Goal: Contribute content: Add original content to the website for others to see

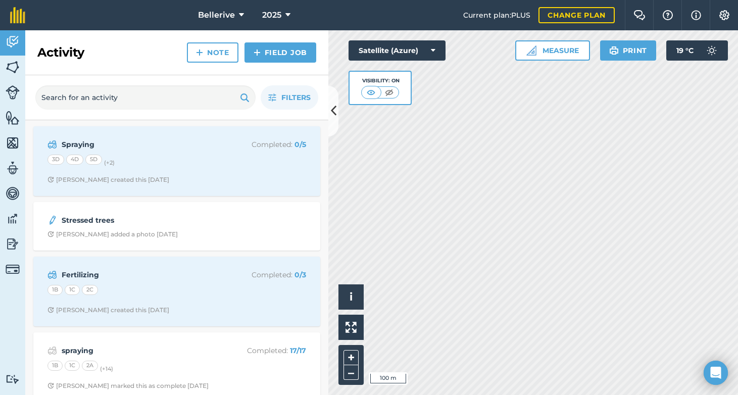
click at [329, 97] on button at bounding box center [333, 111] width 10 height 51
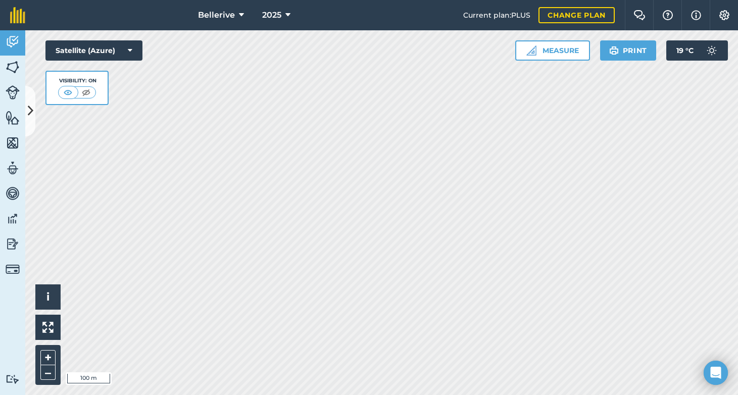
click at [28, 99] on button at bounding box center [30, 111] width 10 height 51
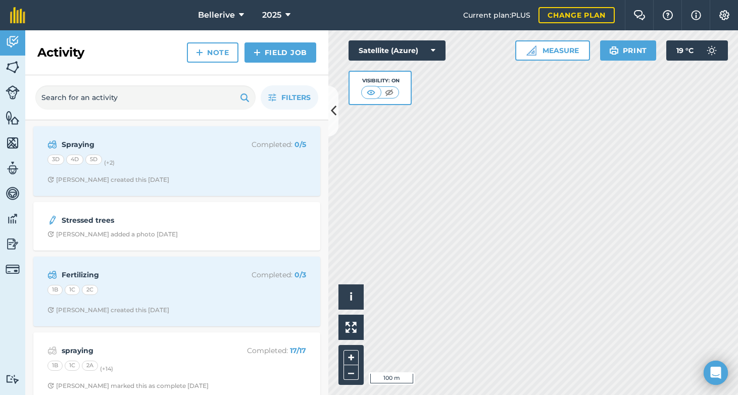
click at [20, 35] on link "Activity" at bounding box center [12, 42] width 25 height 25
click at [328, 96] on div "Filters" at bounding box center [176, 97] width 303 height 45
click at [335, 103] on icon at bounding box center [334, 111] width 6 height 18
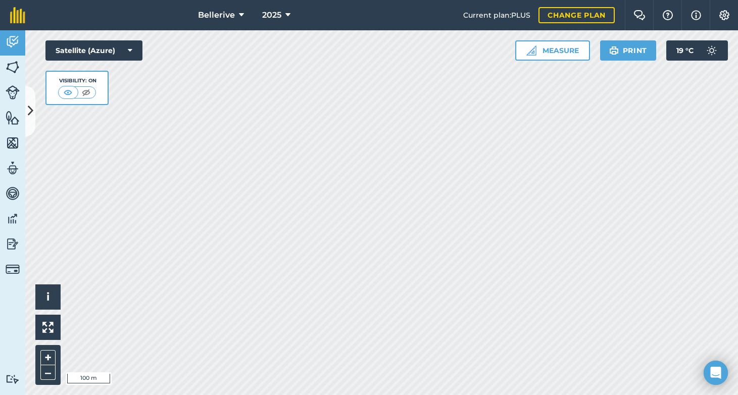
click at [24, 110] on link "Features" at bounding box center [12, 118] width 25 height 25
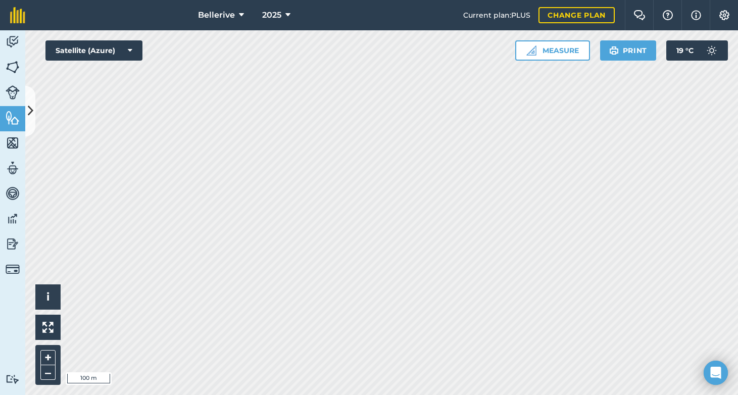
click at [30, 108] on icon at bounding box center [31, 111] width 6 height 18
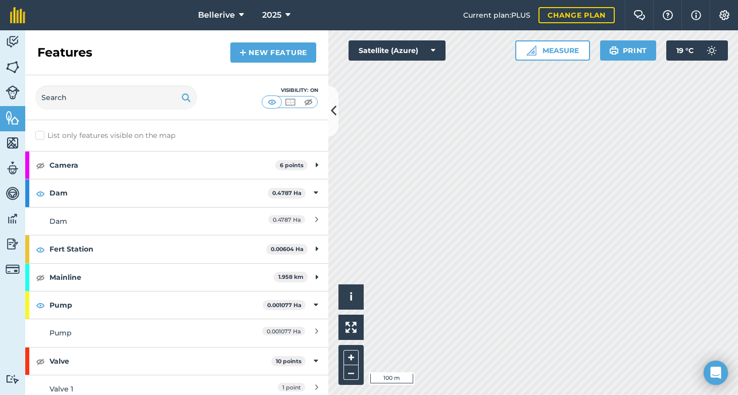
click at [3, 65] on link "Fields" at bounding box center [12, 68] width 25 height 25
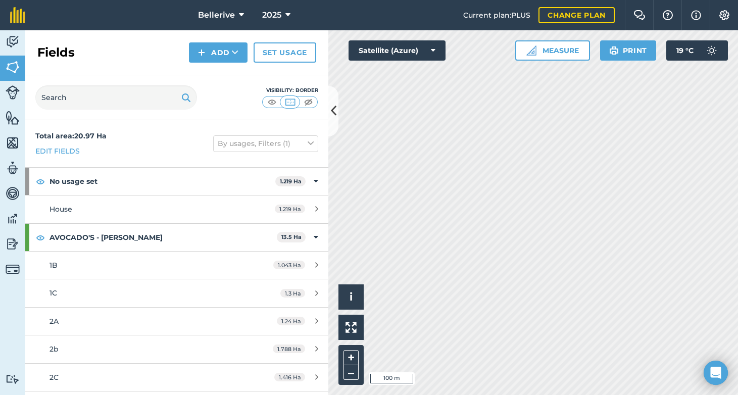
click at [13, 34] on img at bounding box center [13, 41] width 14 height 15
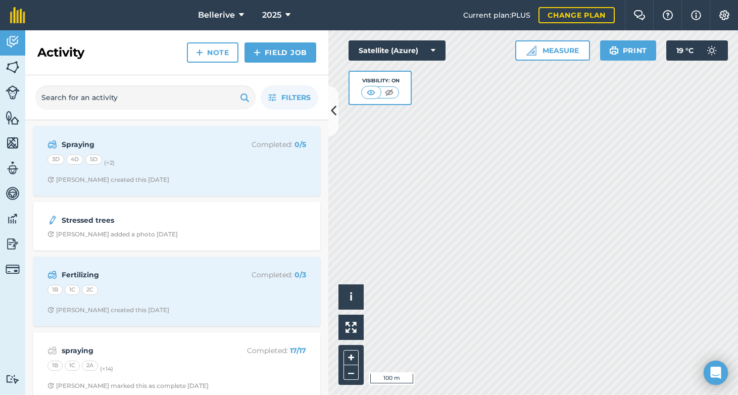
click at [11, 66] on img at bounding box center [13, 67] width 14 height 15
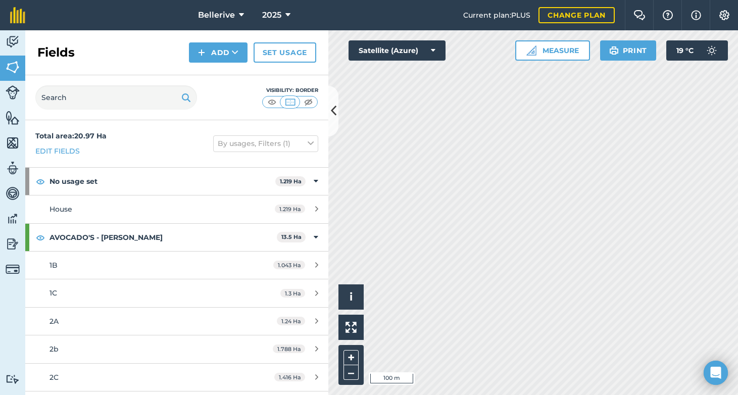
click at [16, 96] on img at bounding box center [13, 92] width 14 height 14
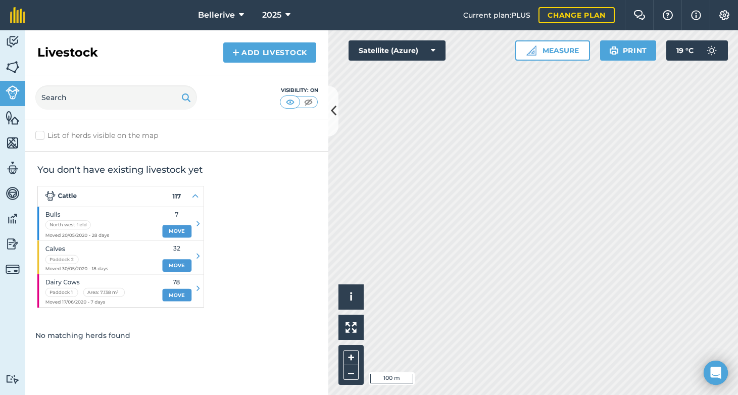
click at [332, 106] on icon at bounding box center [334, 111] width 6 height 18
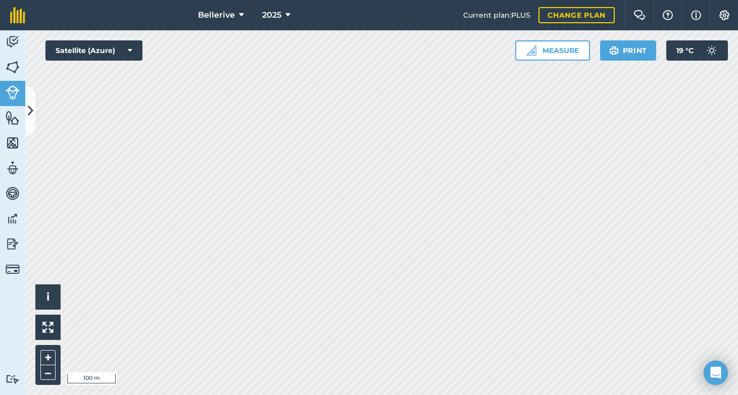
click at [14, 40] on img at bounding box center [13, 41] width 14 height 15
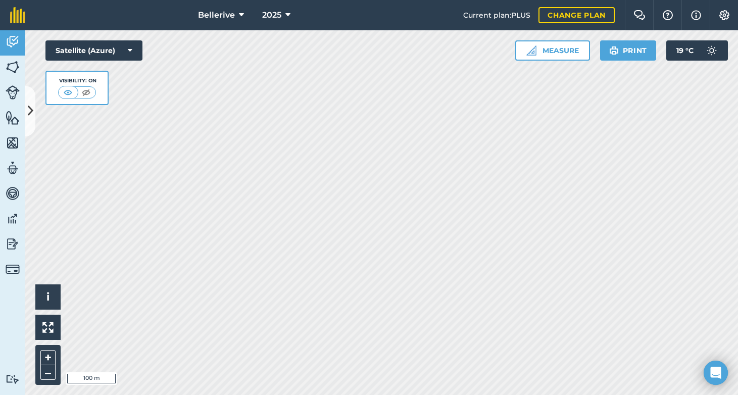
click at [14, 40] on img at bounding box center [13, 41] width 14 height 15
click at [9, 75] on link "Fields" at bounding box center [12, 68] width 25 height 25
click at [609, 57] on button "Print" at bounding box center [628, 50] width 57 height 20
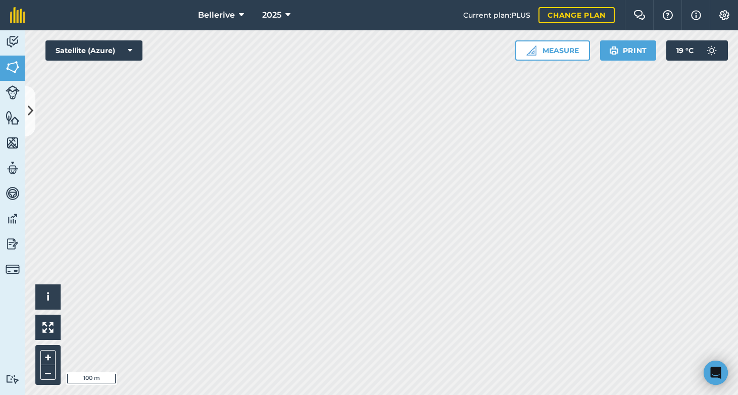
click at [623, 45] on button "Print" at bounding box center [628, 50] width 57 height 20
click at [32, 103] on icon at bounding box center [31, 111] width 6 height 18
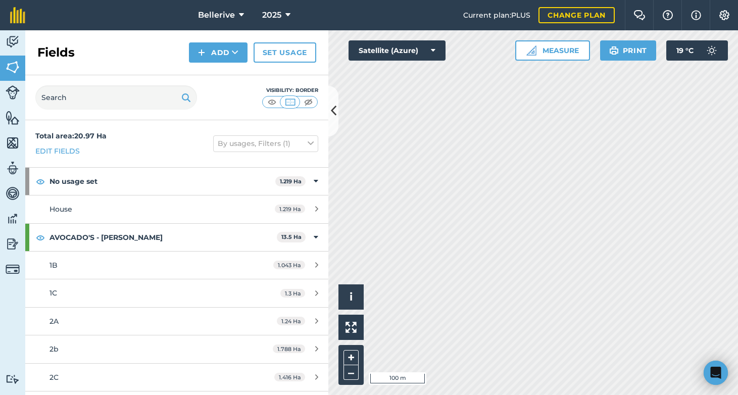
click at [10, 40] on img at bounding box center [13, 41] width 14 height 15
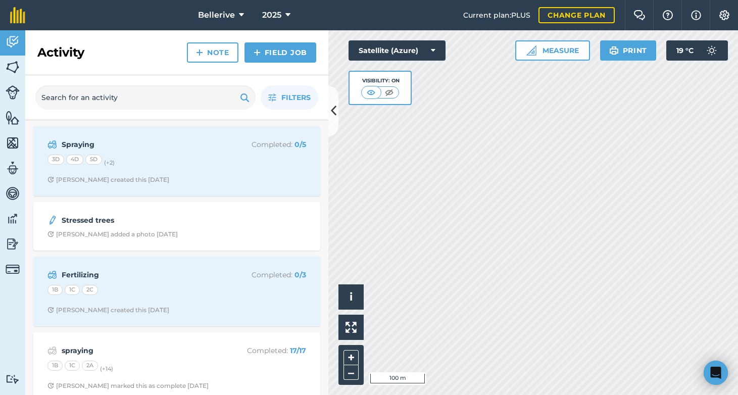
click at [11, 113] on img at bounding box center [13, 117] width 14 height 15
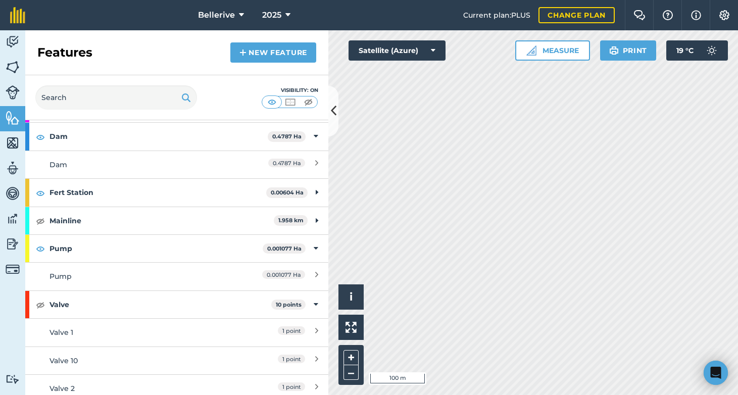
scroll to position [63, 0]
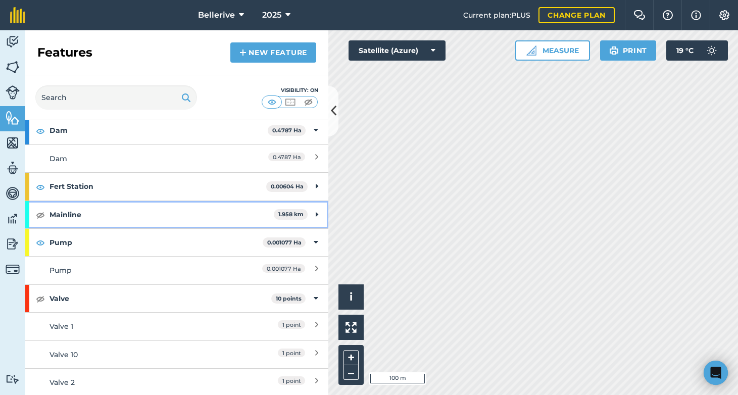
click at [41, 215] on img at bounding box center [40, 215] width 9 height 12
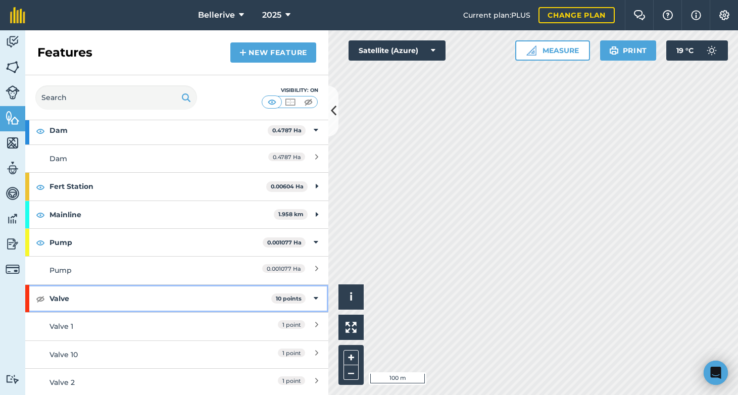
click at [38, 300] on img at bounding box center [40, 299] width 9 height 12
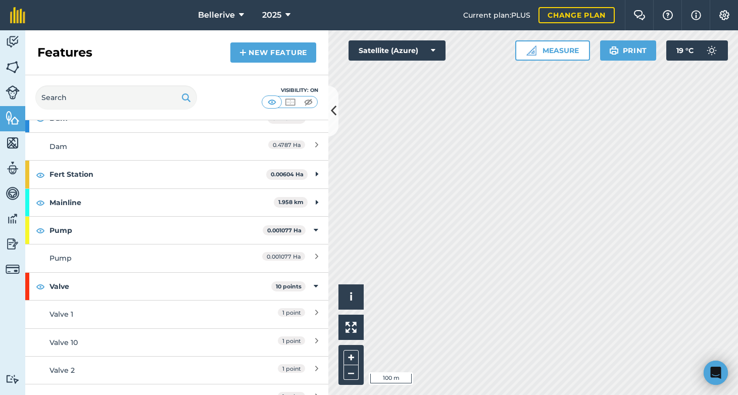
scroll to position [0, 0]
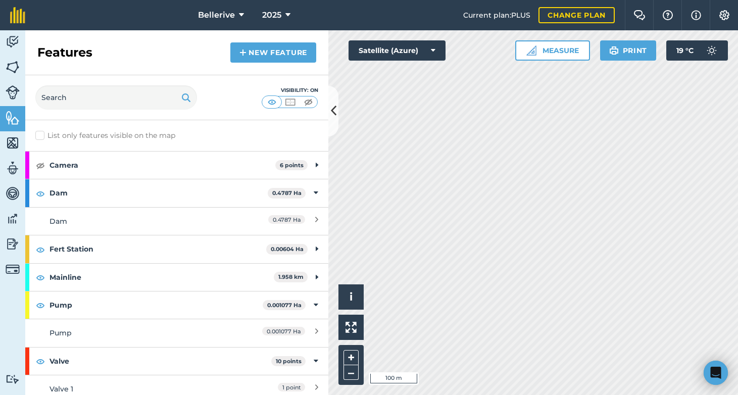
click at [262, 60] on link "New feature" at bounding box center [273, 52] width 86 height 20
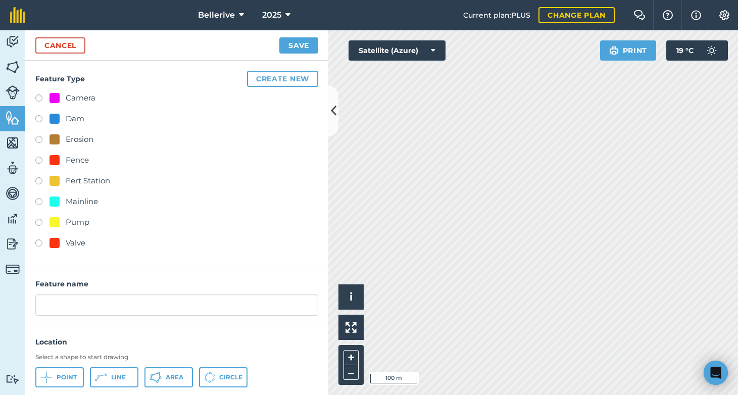
scroll to position [26, 0]
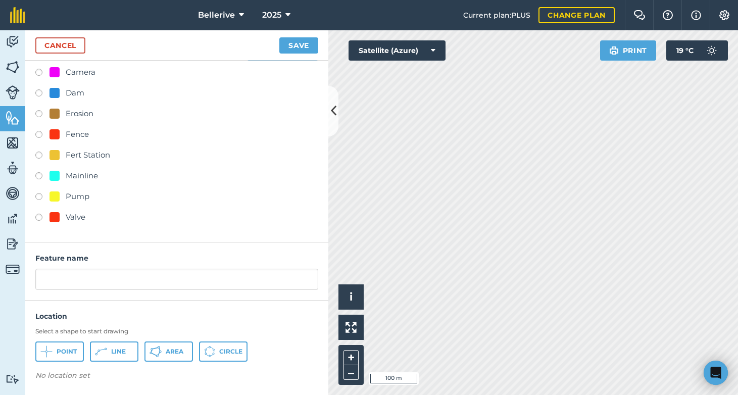
click at [57, 351] on span "Point" at bounding box center [67, 352] width 20 height 8
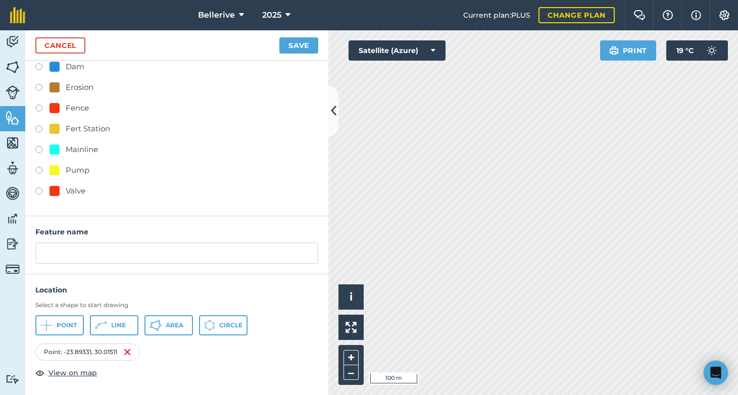
scroll to position [0, 0]
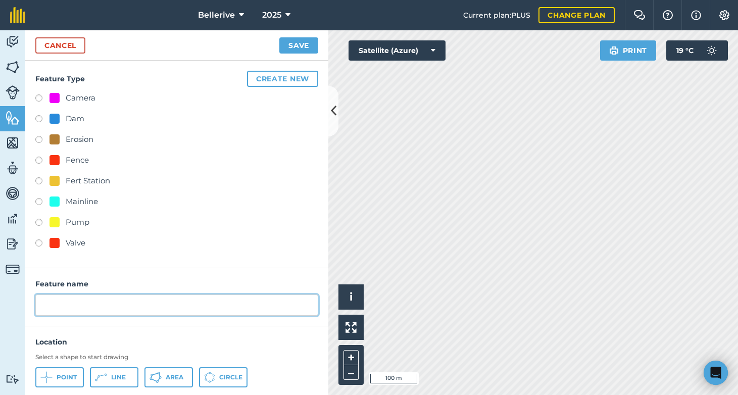
click at [89, 299] on input "text" at bounding box center [176, 305] width 283 height 21
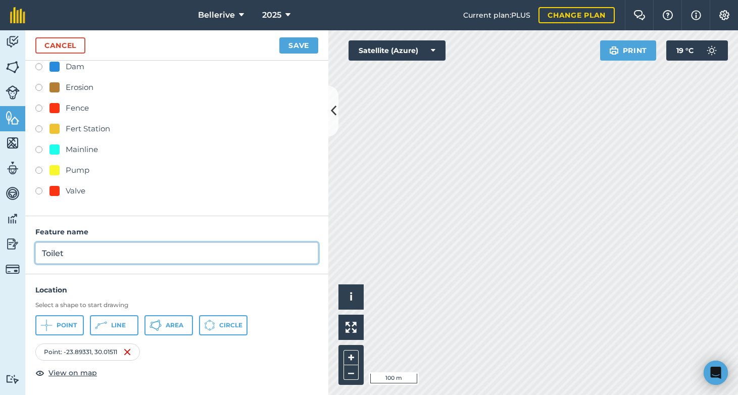
type input "Toilet"
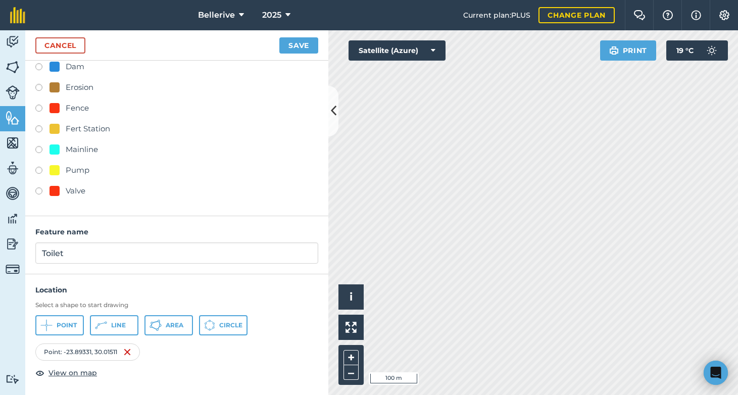
click at [179, 181] on div "Camera Dam Erosion Fence Fert Station Mainline Pump Valve" at bounding box center [176, 120] width 283 height 160
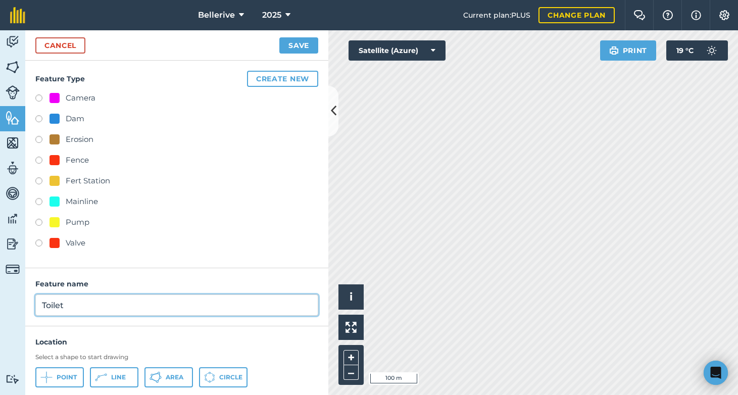
click at [69, 305] on input "Toilet" at bounding box center [176, 305] width 283 height 21
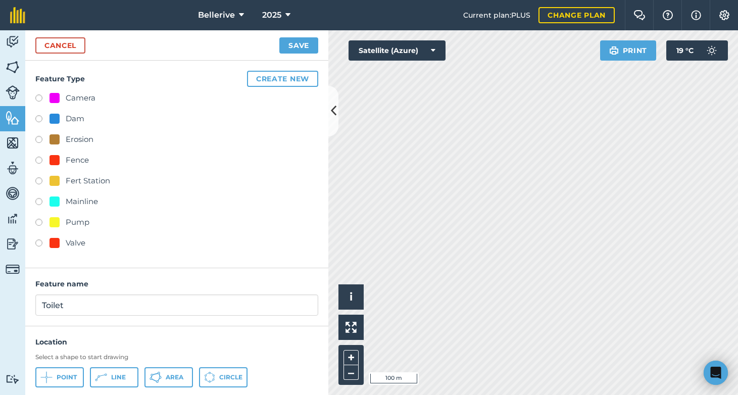
click at [60, 50] on link "Cancel" at bounding box center [60, 45] width 50 height 16
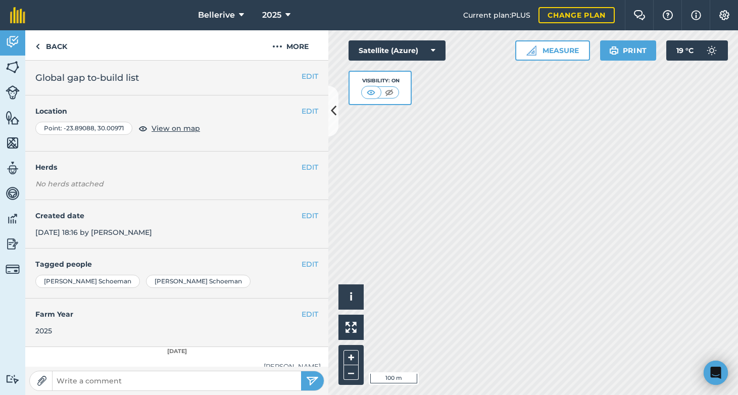
click at [11, 115] on img at bounding box center [13, 117] width 14 height 15
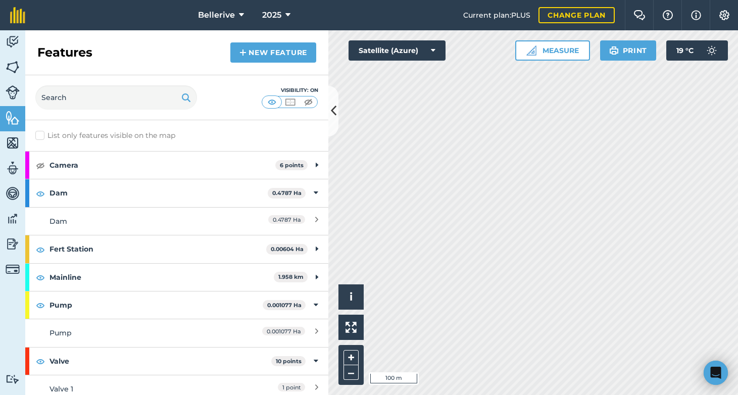
click at [270, 51] on link "New feature" at bounding box center [273, 52] width 86 height 20
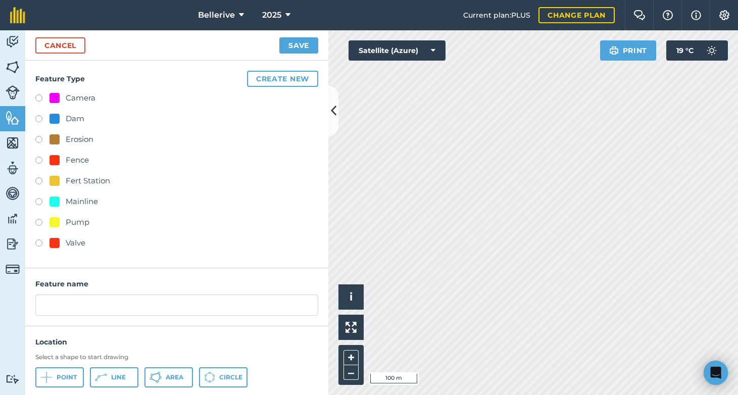
click at [269, 81] on button "Create new" at bounding box center [282, 79] width 71 height 16
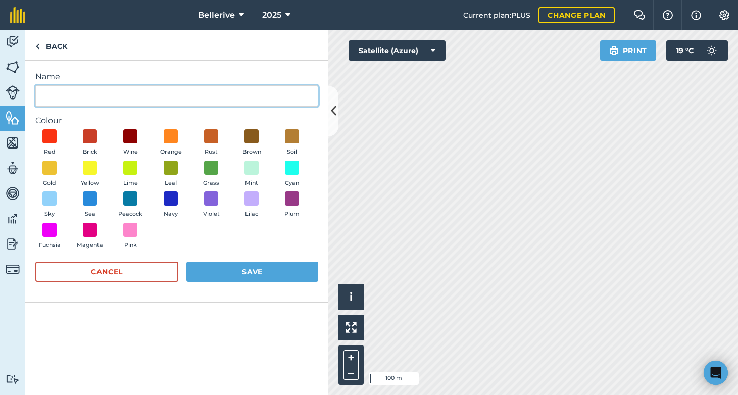
click at [77, 94] on input "Name" at bounding box center [176, 95] width 283 height 21
type input "Toilet"
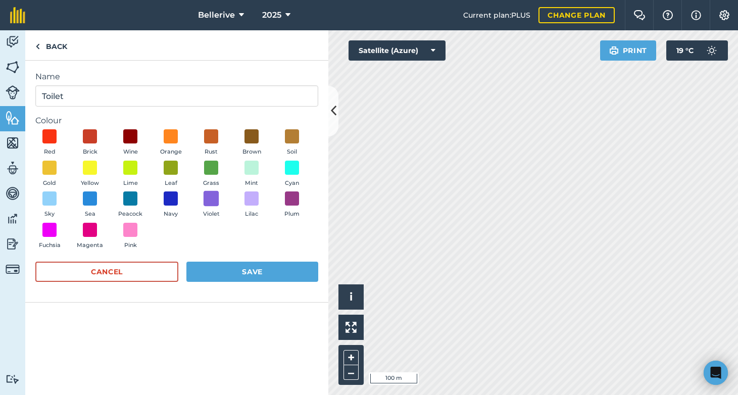
click at [214, 200] on span at bounding box center [212, 199] width 16 height 16
click at [244, 269] on button "Save" at bounding box center [252, 272] width 132 height 20
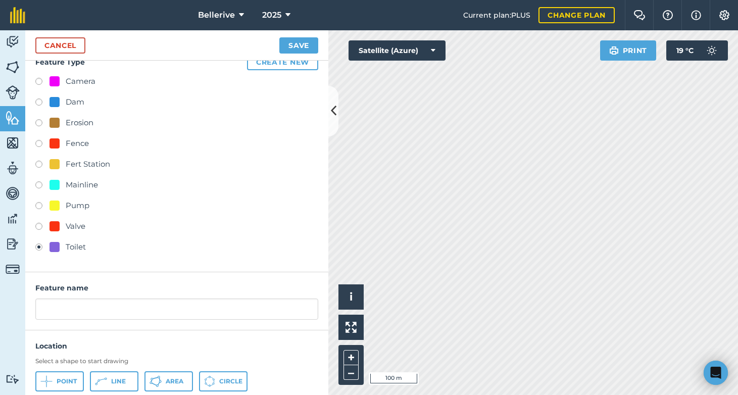
scroll to position [46, 0]
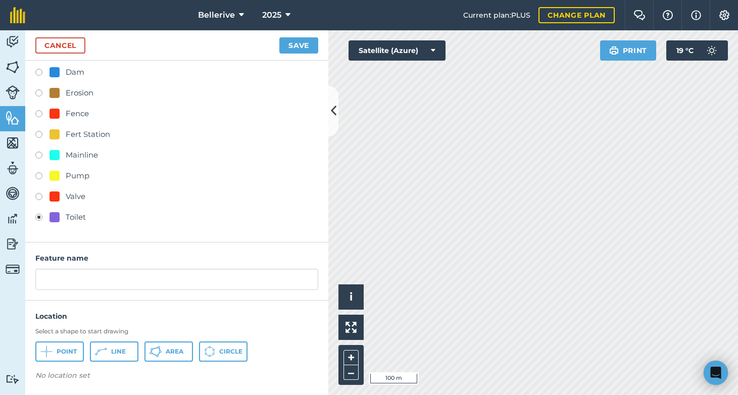
click at [56, 218] on div at bounding box center [55, 217] width 10 height 10
click at [61, 352] on span "Point" at bounding box center [67, 352] width 20 height 8
click at [62, 353] on span "Point" at bounding box center [67, 352] width 20 height 8
